Goal: Transaction & Acquisition: Obtain resource

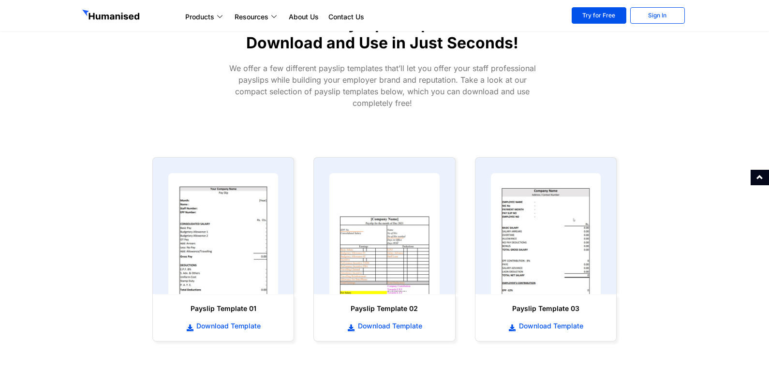
scroll to position [436, 0]
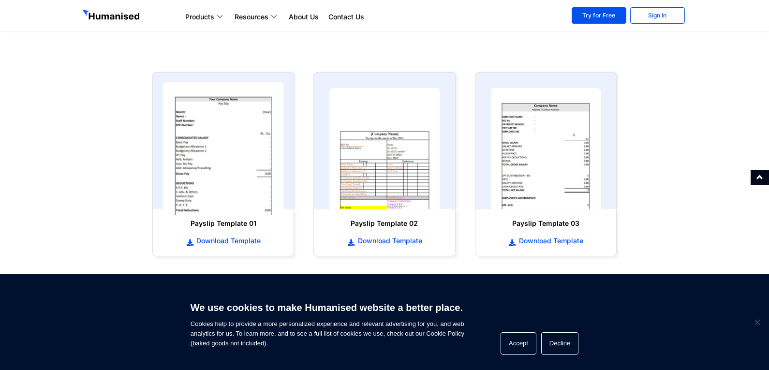
click at [195, 119] on img at bounding box center [223, 148] width 121 height 133
click at [279, 191] on img at bounding box center [223, 148] width 121 height 133
click at [230, 195] on img at bounding box center [223, 148] width 121 height 133
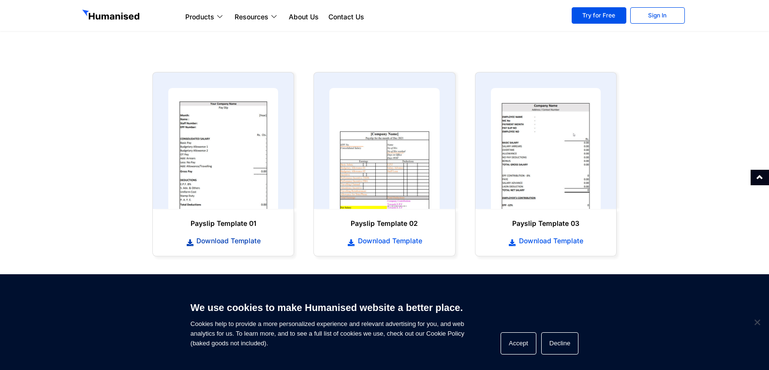
click at [226, 242] on span "Download Template" at bounding box center [227, 241] width 67 height 10
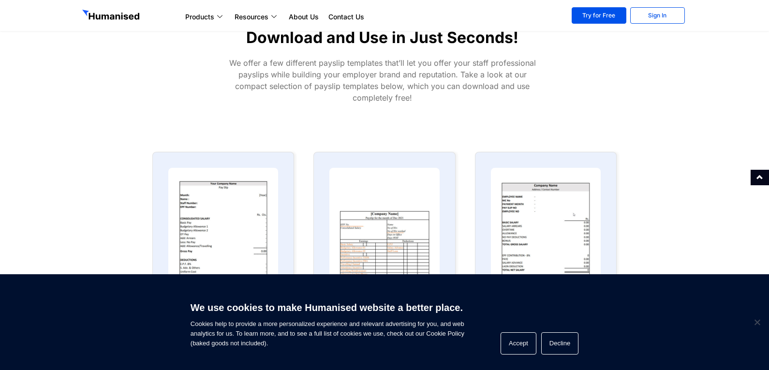
scroll to position [339, 0]
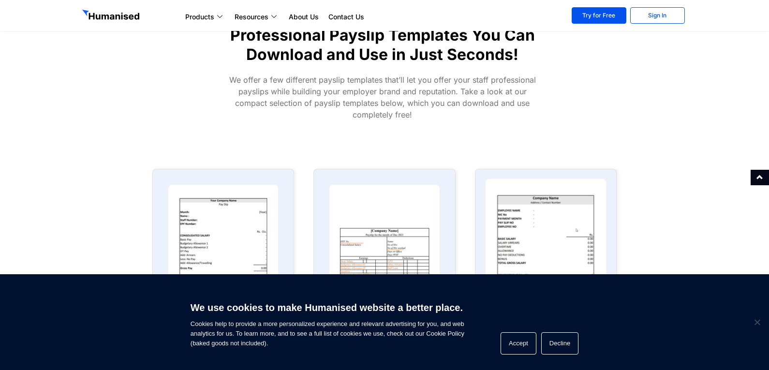
click at [576, 232] on img at bounding box center [545, 245] width 121 height 133
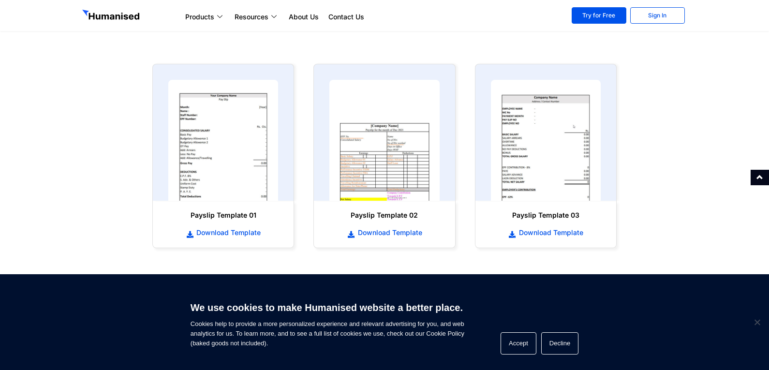
scroll to position [436, 0]
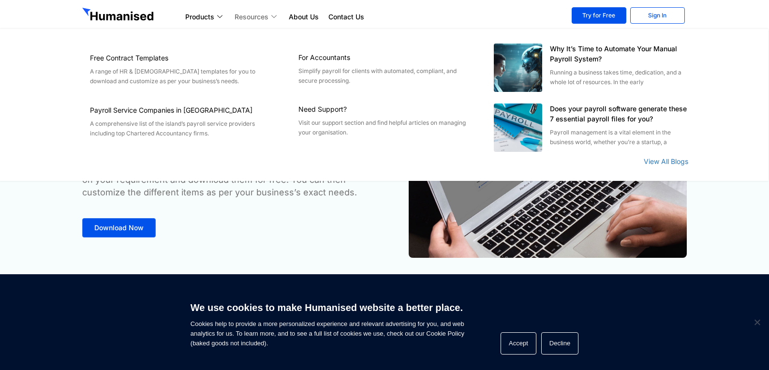
click at [269, 15] on link "Resources" at bounding box center [257, 17] width 54 height 12
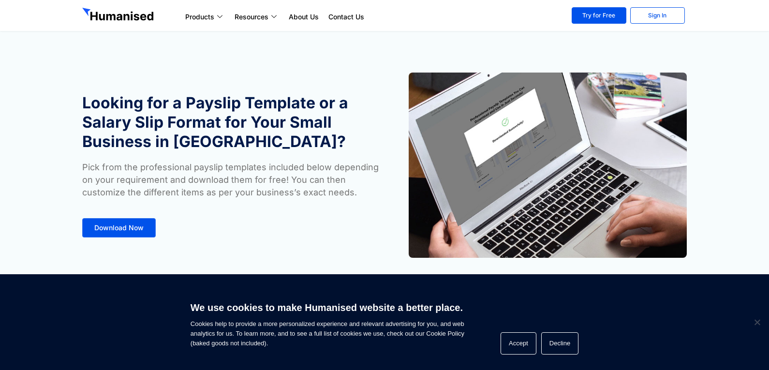
click at [430, 16] on ul "Products Payroll Process staff payroll on time accurately with Humanised Payrol…" at bounding box center [372, 17] width 382 height 12
